Goal: Information Seeking & Learning: Find specific page/section

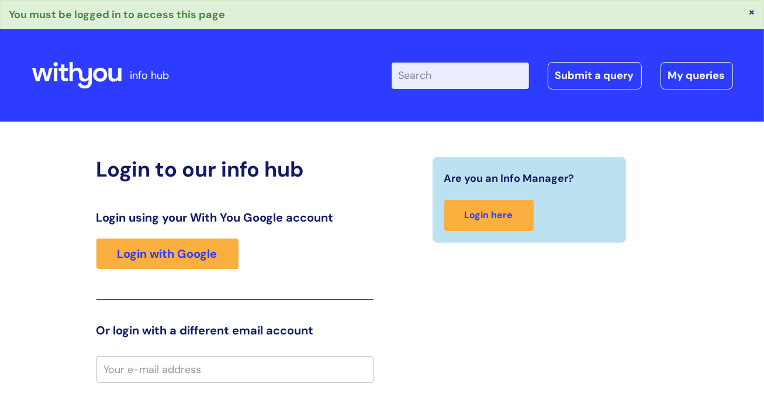
type input "[PERSON_NAME][EMAIL_ADDRESS][PERSON_NAME][DOMAIN_NAME]"
click at [752, 196] on div "Login to our info hub Login using your With You Google account Login with Googl…" at bounding box center [382, 400] width 764 height 556
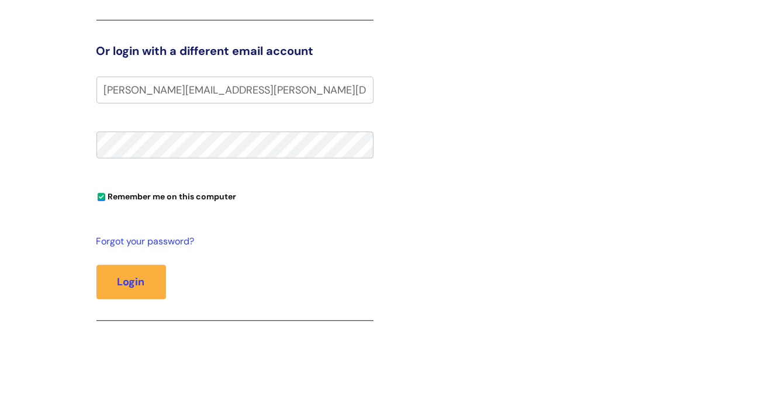
scroll to position [281, 0]
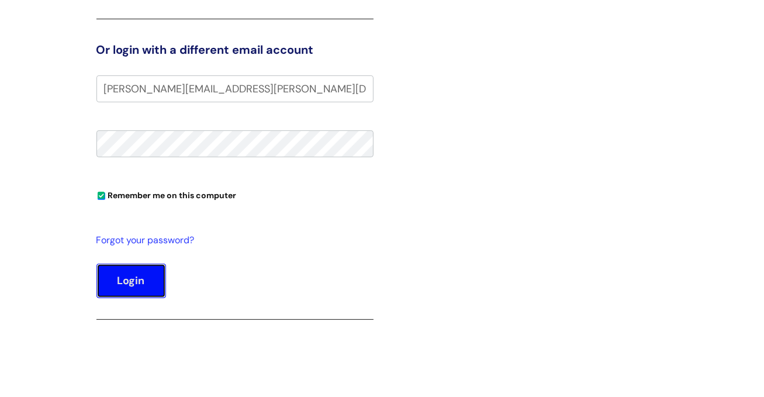
click at [128, 282] on button "Login" at bounding box center [131, 281] width 70 height 34
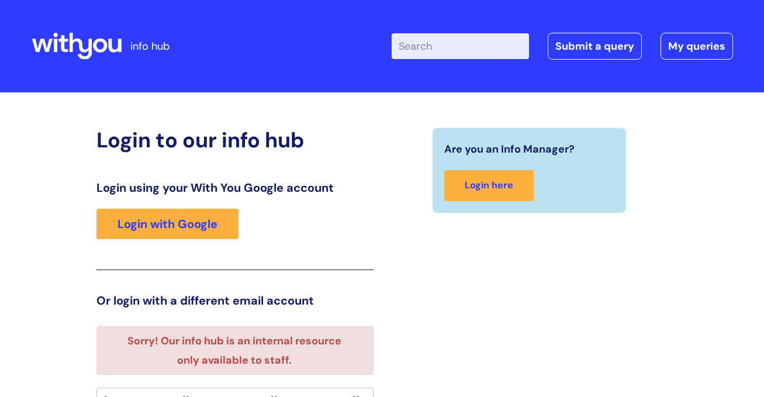
scroll to position [16, 0]
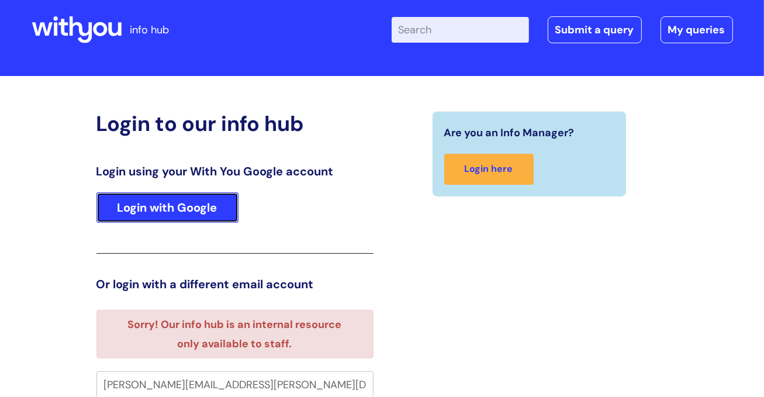
click at [152, 209] on link "Login with Google" at bounding box center [167, 207] width 142 height 30
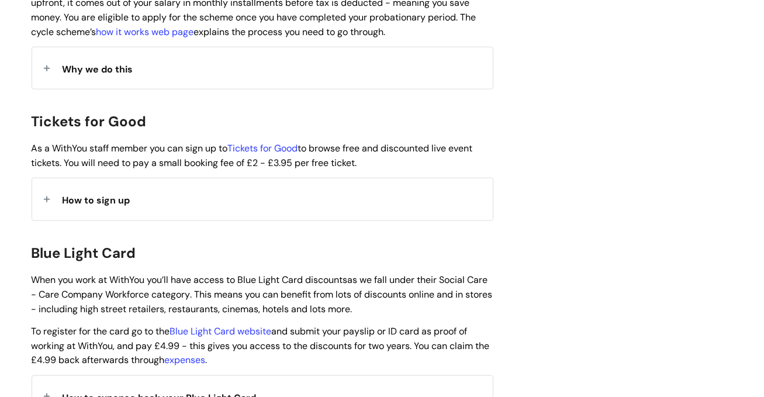
scroll to position [1029, 0]
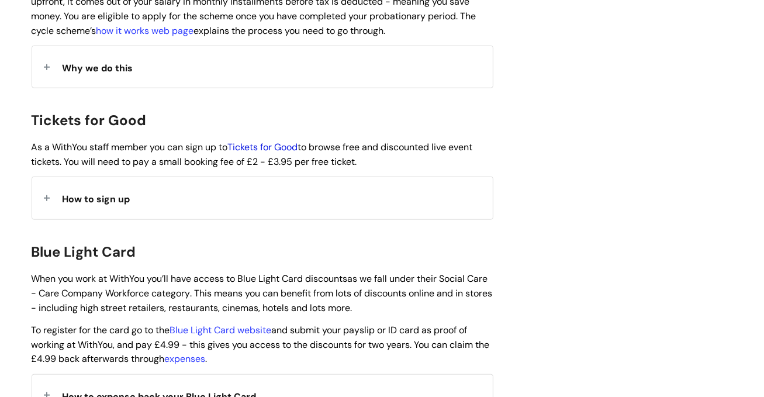
click at [278, 141] on link "Tickets for Good" at bounding box center [263, 147] width 70 height 12
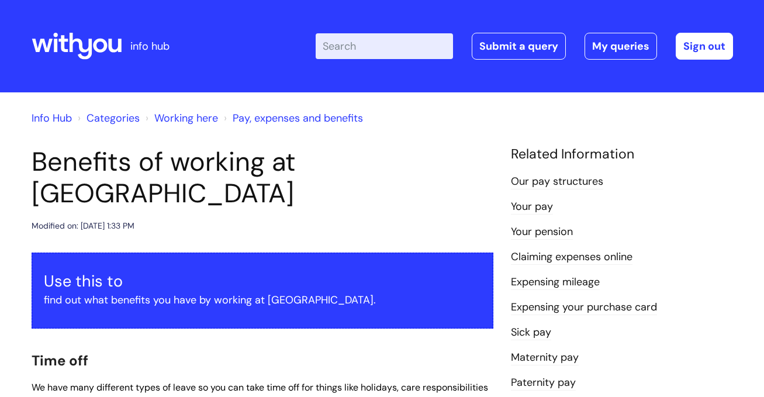
scroll to position [1124, 0]
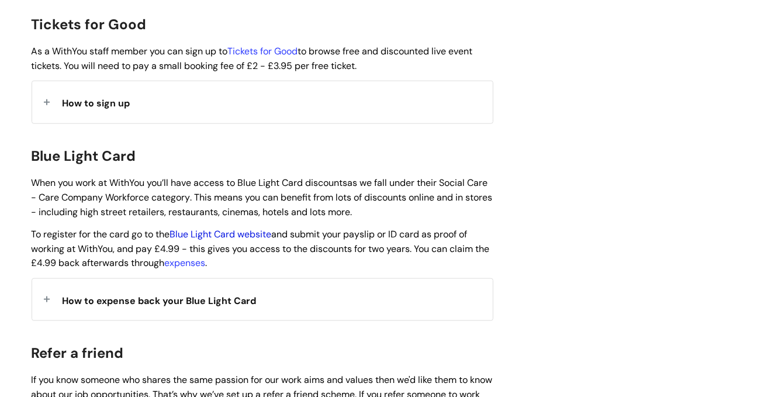
click at [218, 228] on link "Blue Light Card website" at bounding box center [221, 234] width 102 height 12
